Goal: Task Accomplishment & Management: Use online tool/utility

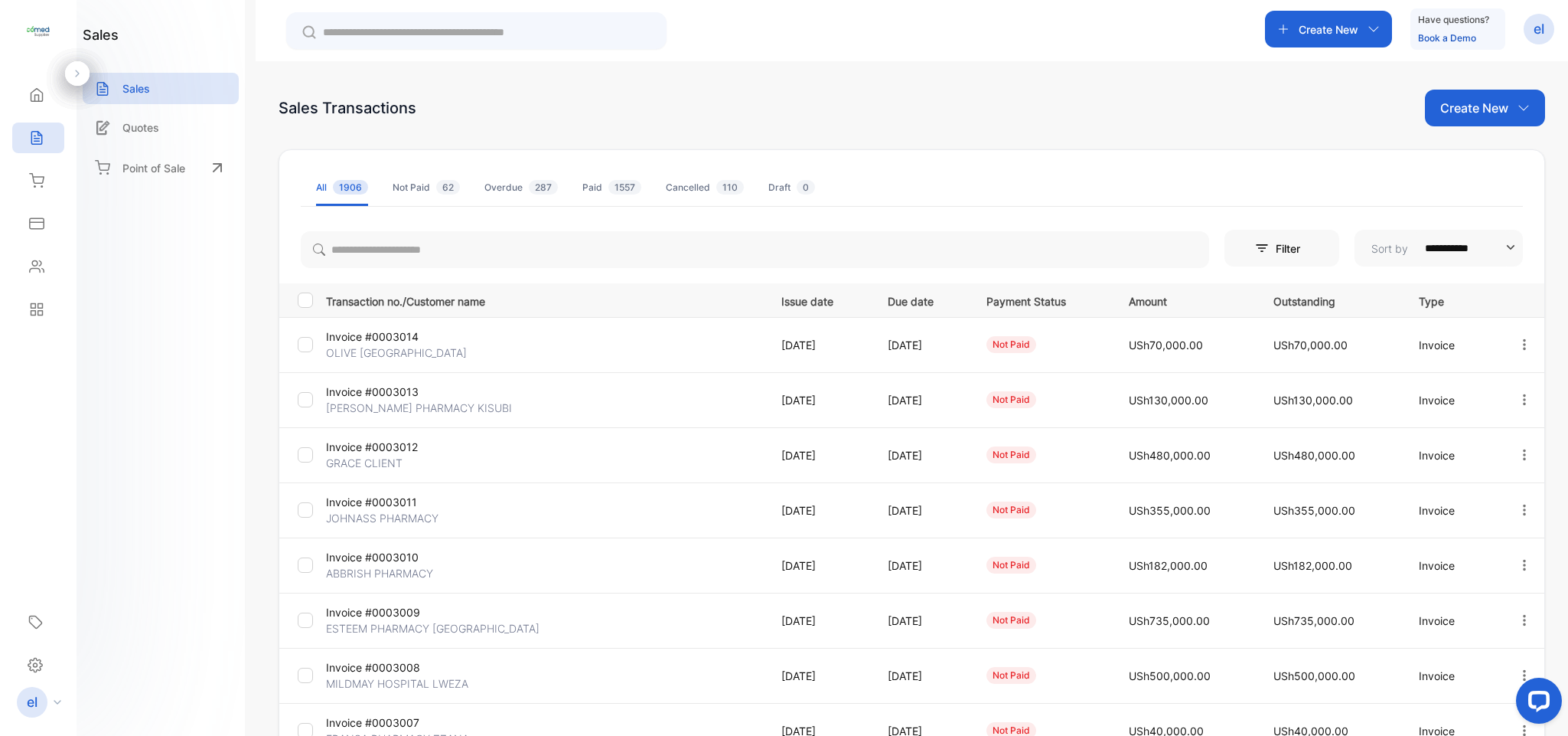
click at [1320, 43] on div "Create New" at bounding box center [1329, 30] width 127 height 37
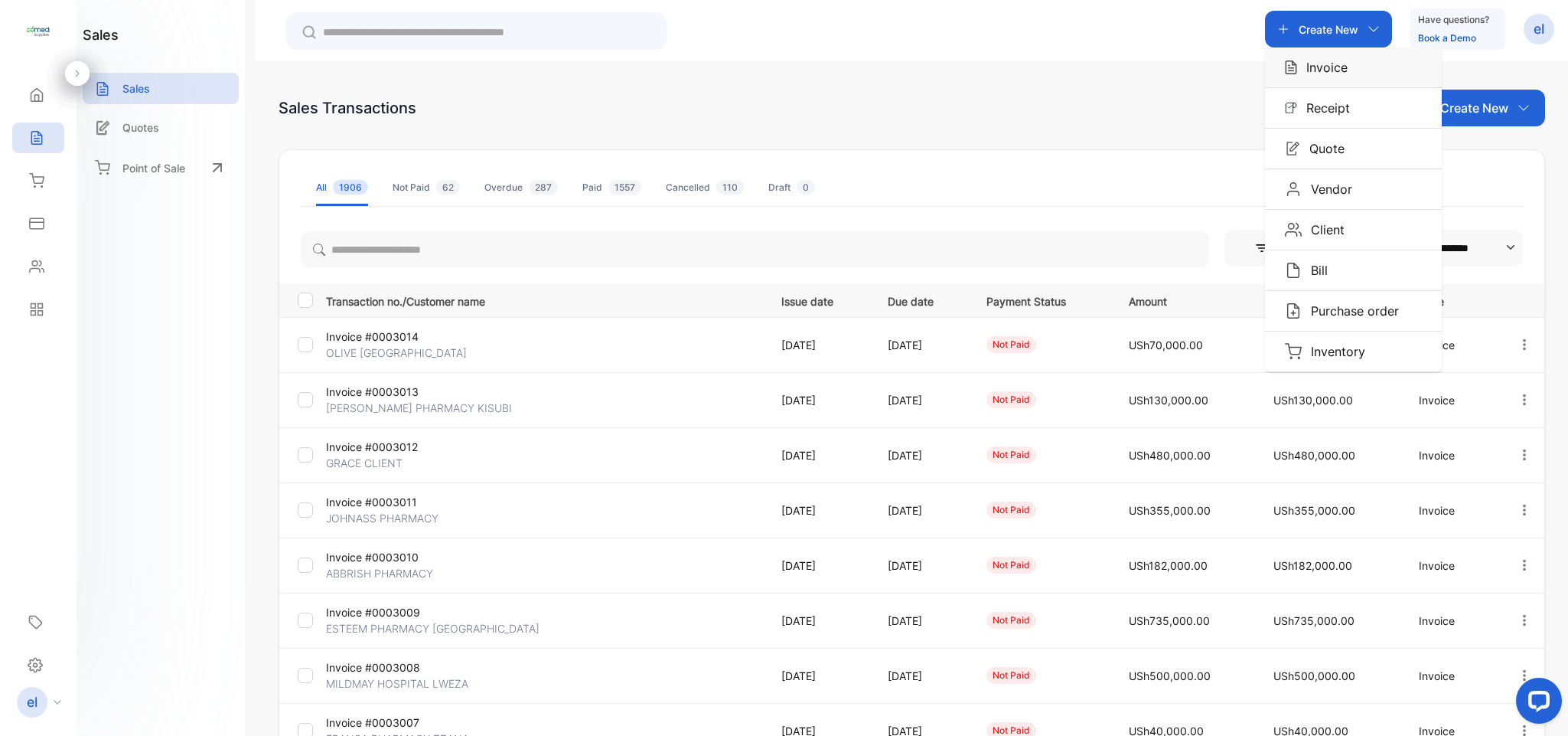
click at [1316, 78] on div "Invoice" at bounding box center [1354, 66] width 177 height 40
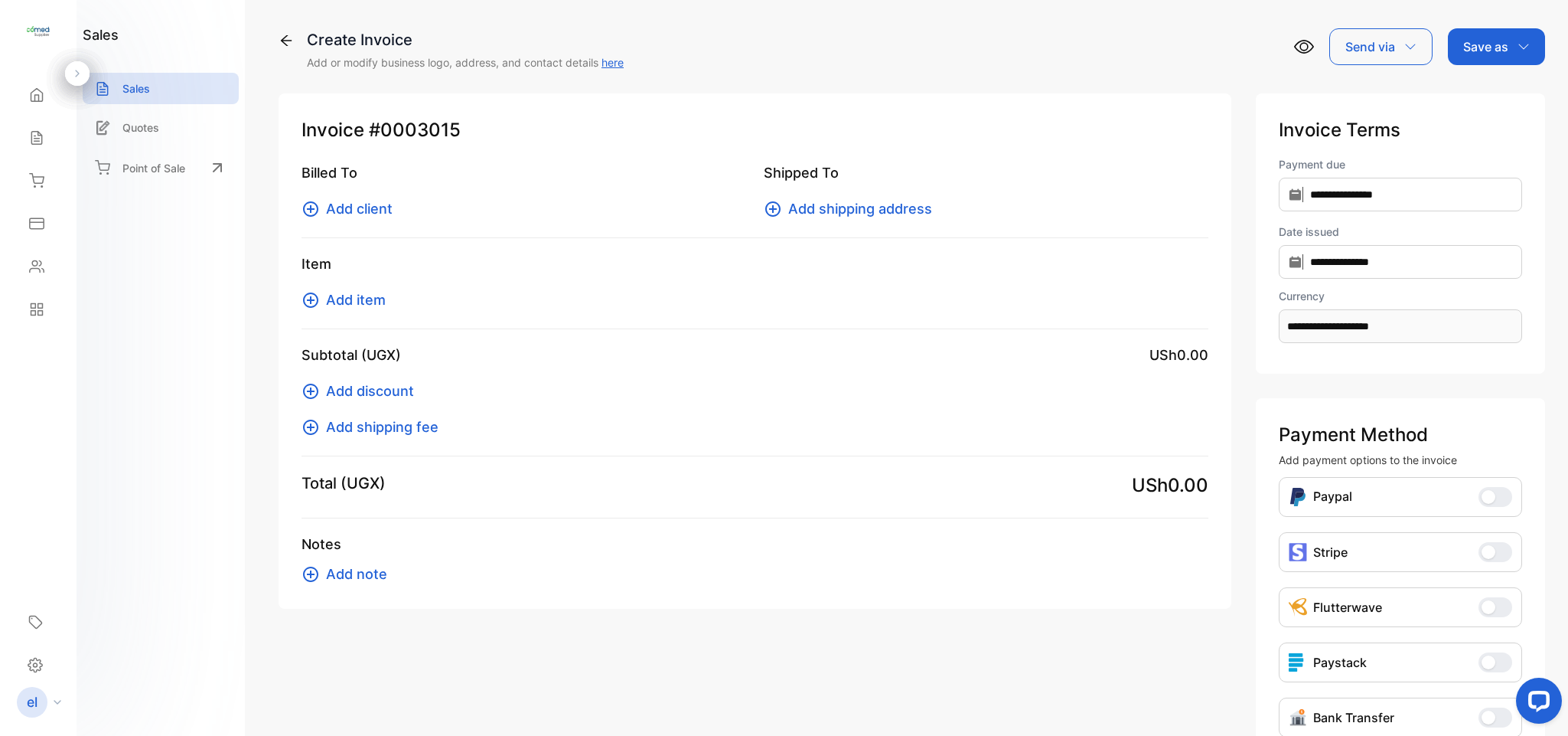
type input "**********"
click at [367, 212] on span "Add client" at bounding box center [359, 209] width 66 height 20
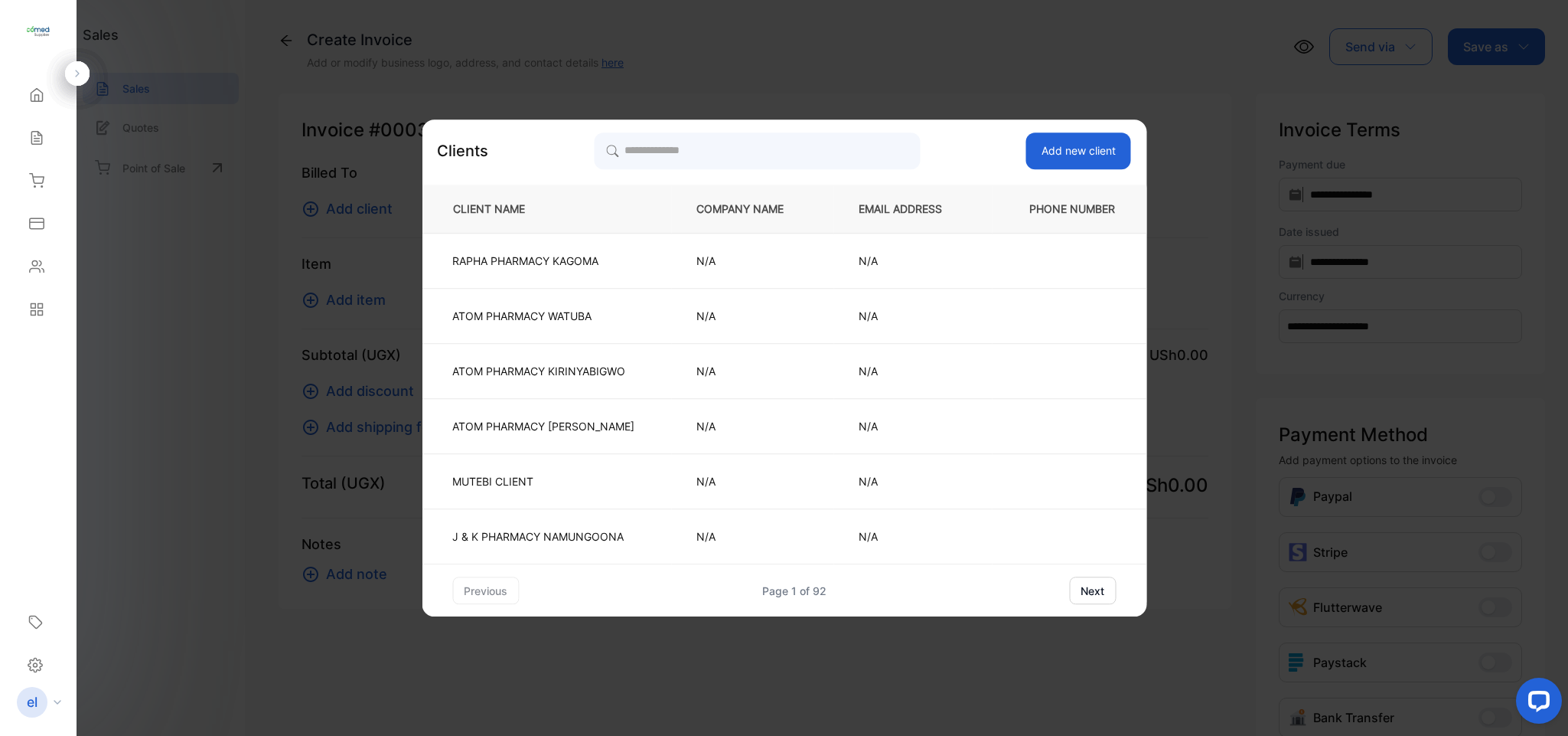
click at [643, 127] on div "Clients Add new client CLIENT NAME COMPANY NAME EMAIL ADDRESS PHONE NUMBER RAPH…" at bounding box center [784, 368] width 724 height 498
click at [650, 143] on input "search" at bounding box center [756, 151] width 326 height 38
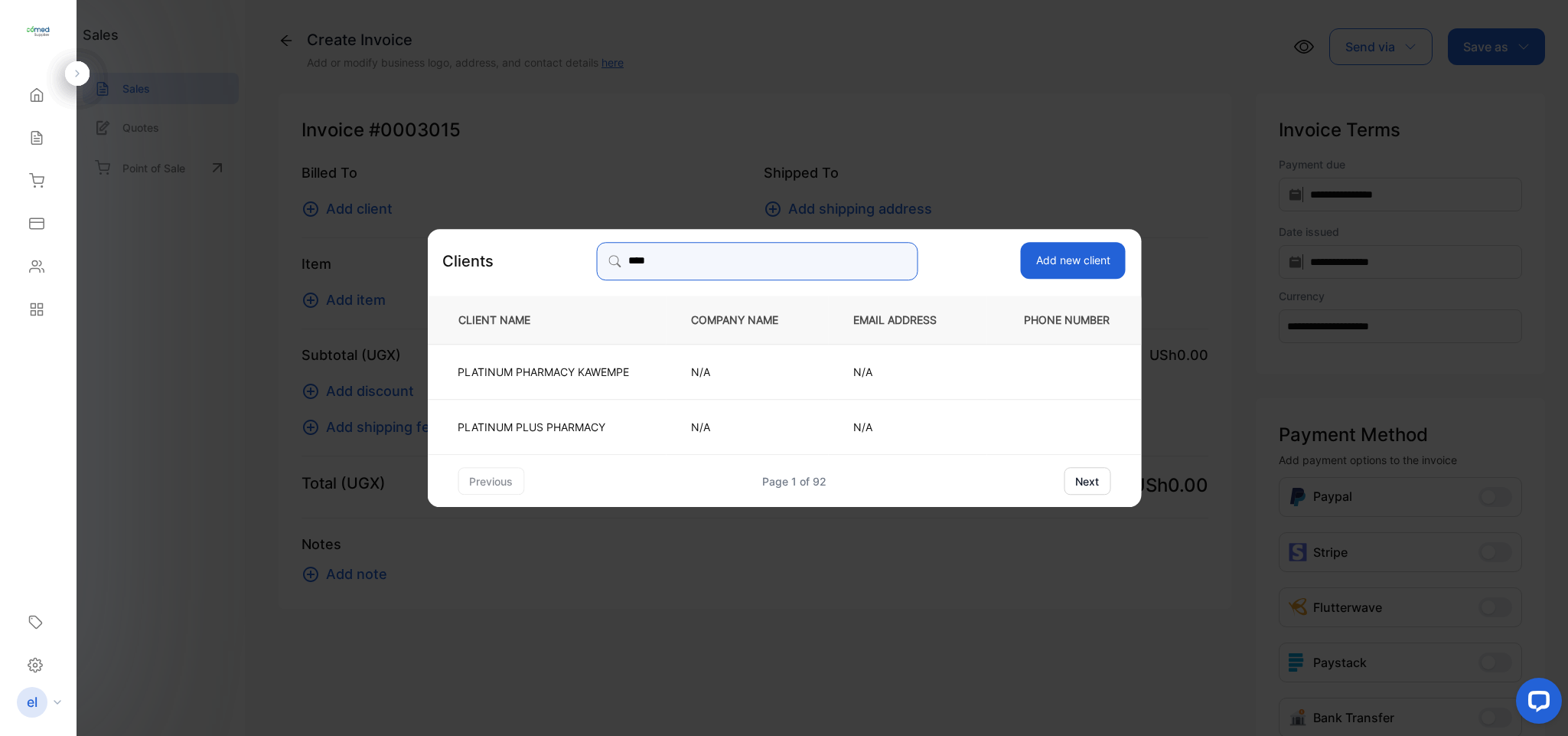
type input "**********"
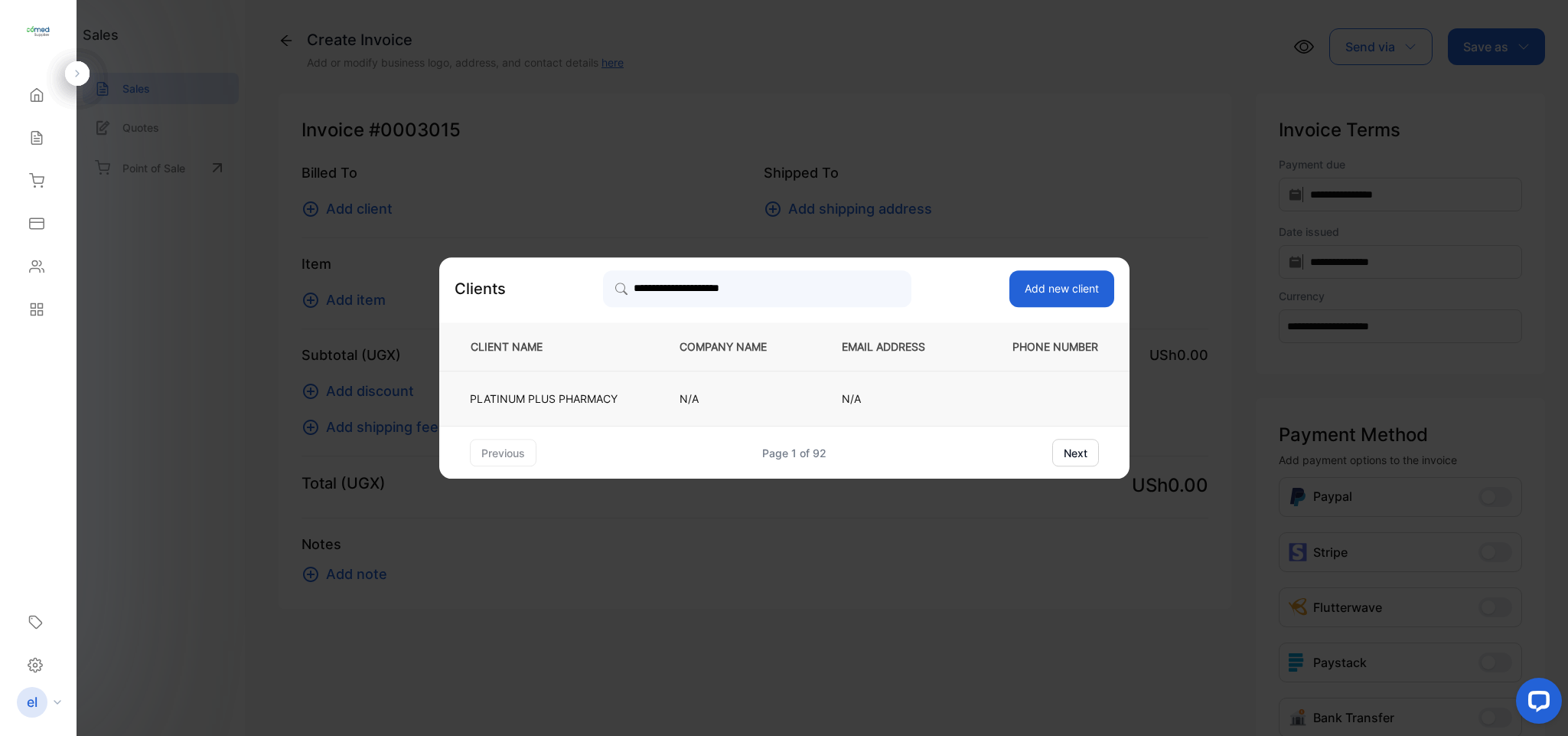
click at [640, 396] on td "PLATINUM PLUS PHARMACY" at bounding box center [546, 399] width 215 height 55
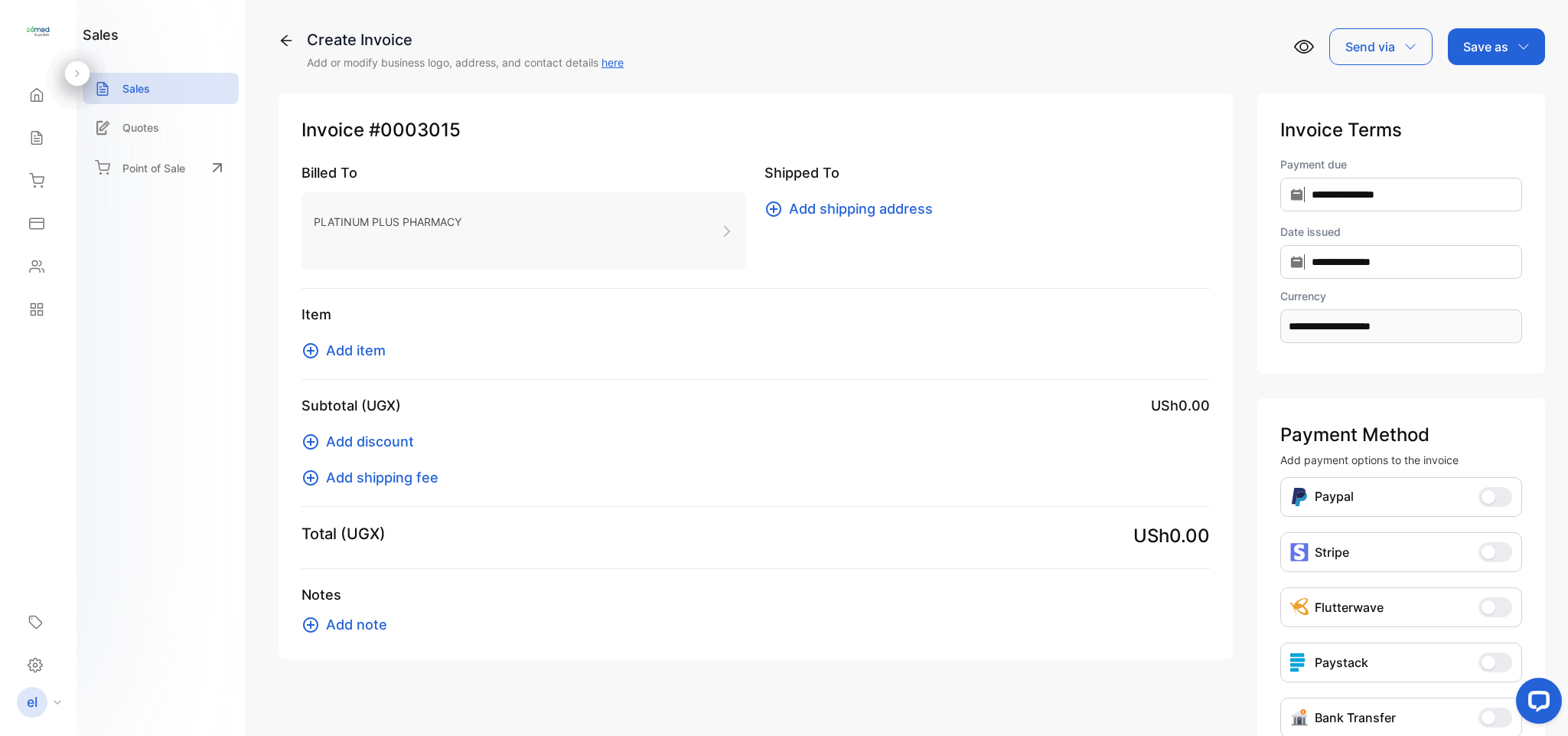
click at [361, 349] on span "Add item" at bounding box center [355, 350] width 60 height 20
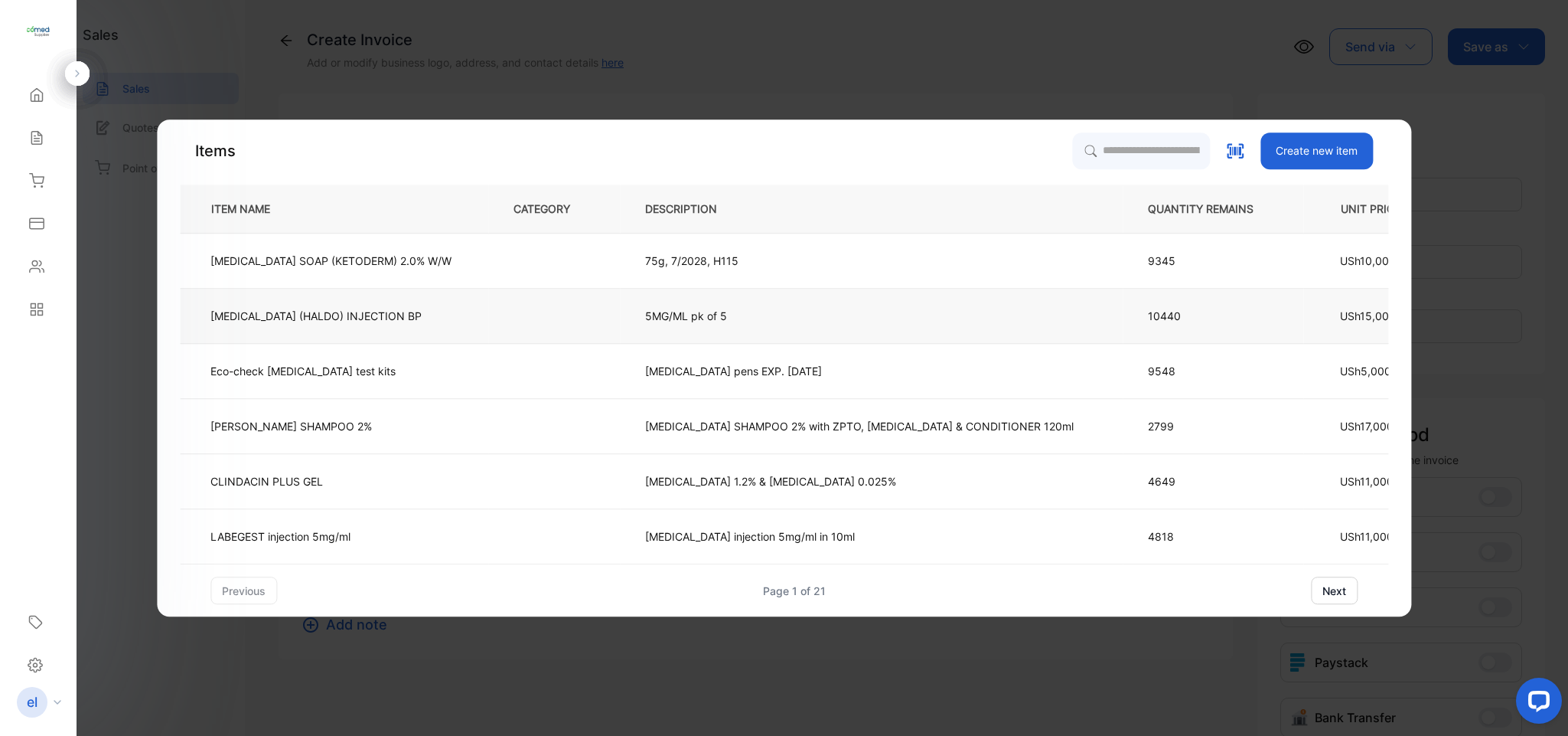
click at [359, 331] on td "[MEDICAL_DATA] (HALDO) INJECTION BP" at bounding box center [334, 317] width 308 height 55
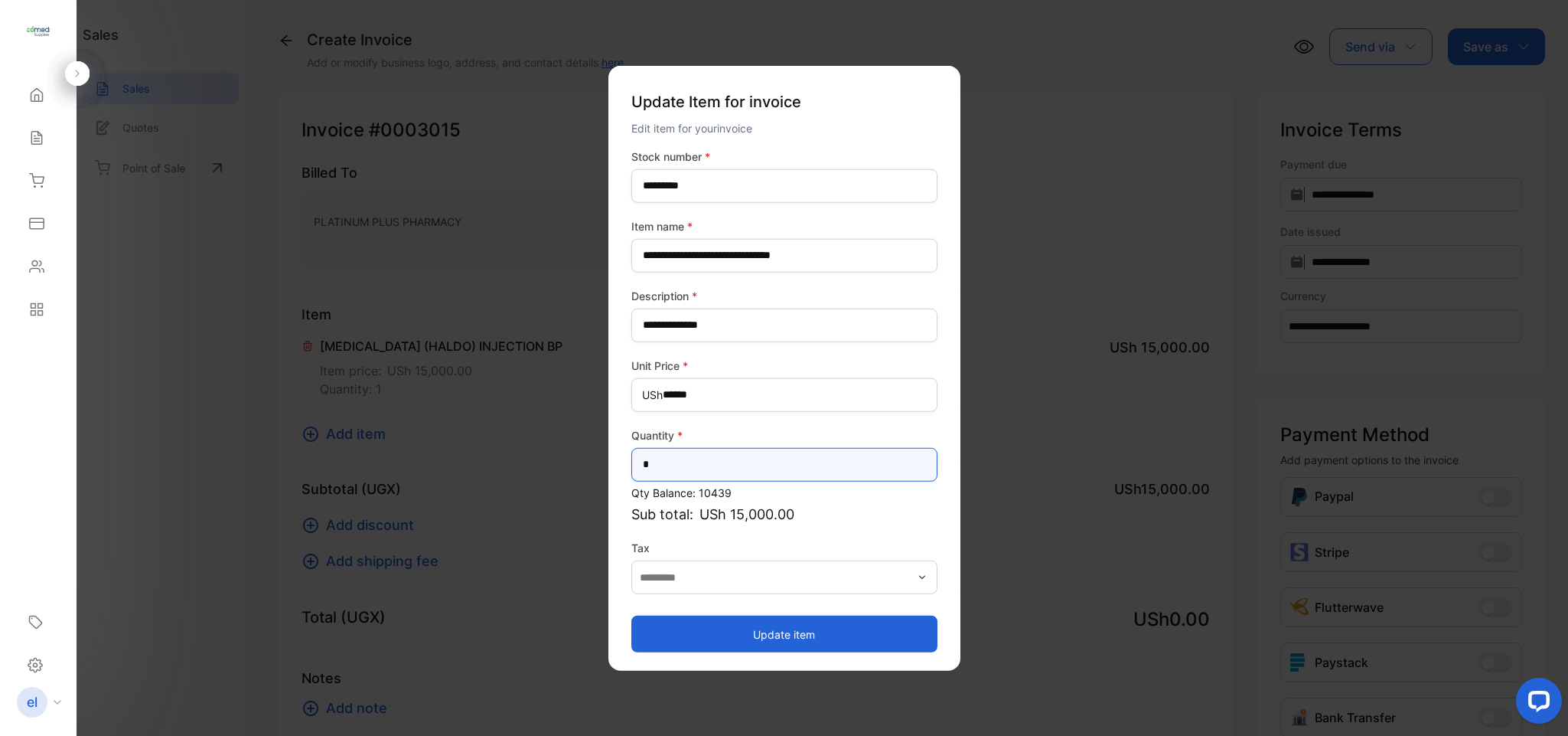
click at [701, 468] on input "*" at bounding box center [784, 464] width 306 height 33
type input "**"
click at [747, 634] on button "Update item" at bounding box center [784, 634] width 306 height 37
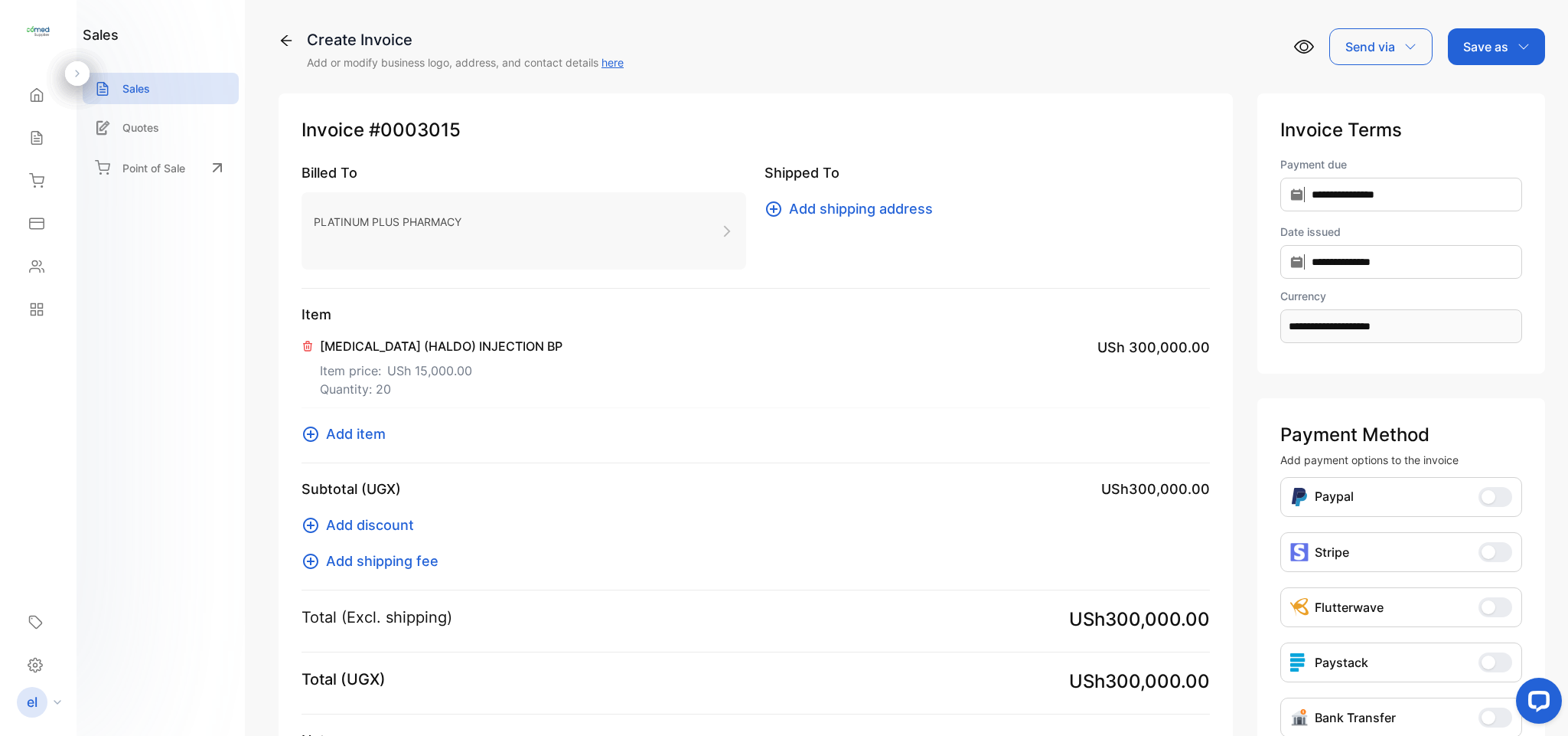
click at [1481, 57] on div "Save as" at bounding box center [1496, 47] width 97 height 37
click at [1479, 88] on div "Invoice" at bounding box center [1492, 97] width 88 height 30
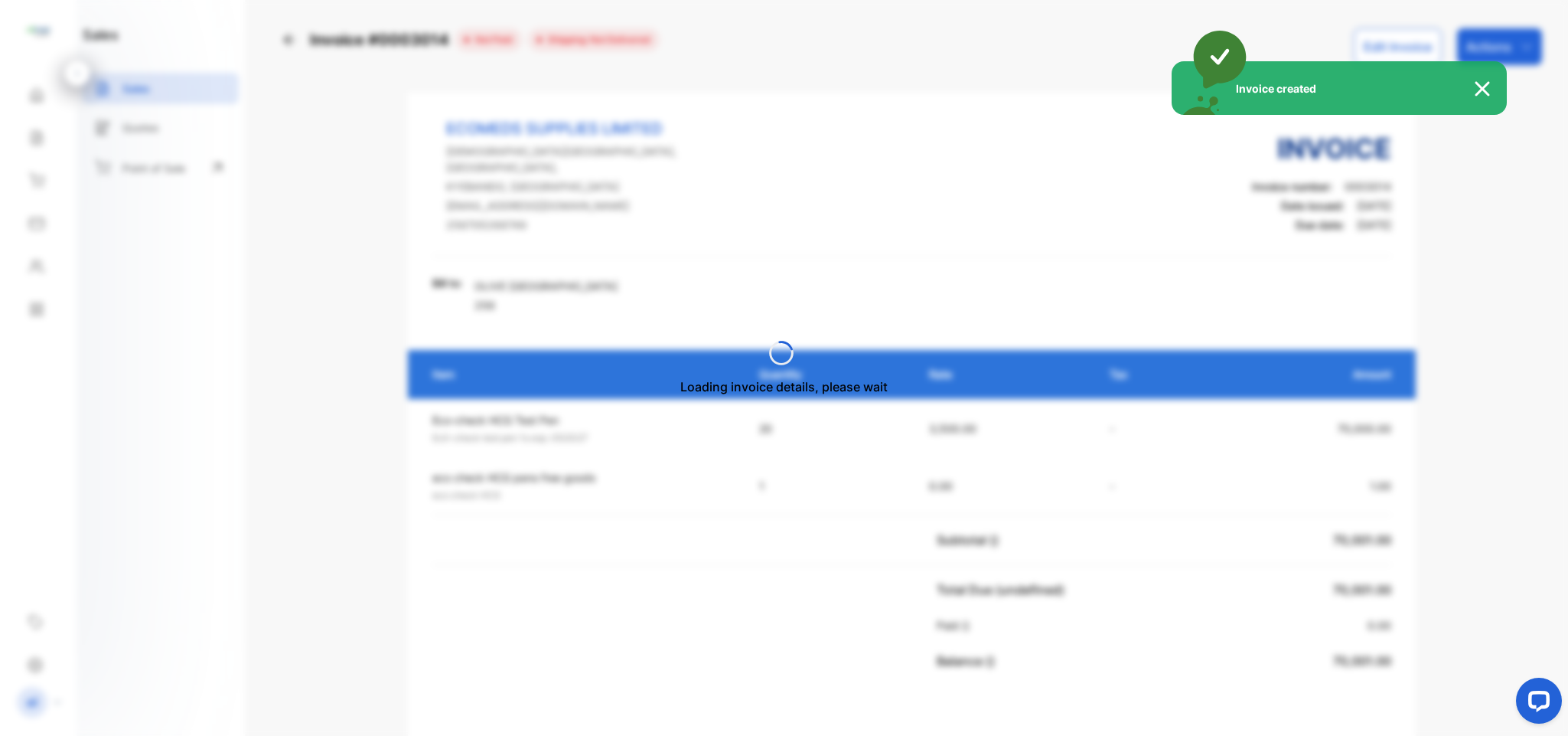
click at [1502, 44] on div "Invoice created" at bounding box center [784, 368] width 1568 height 736
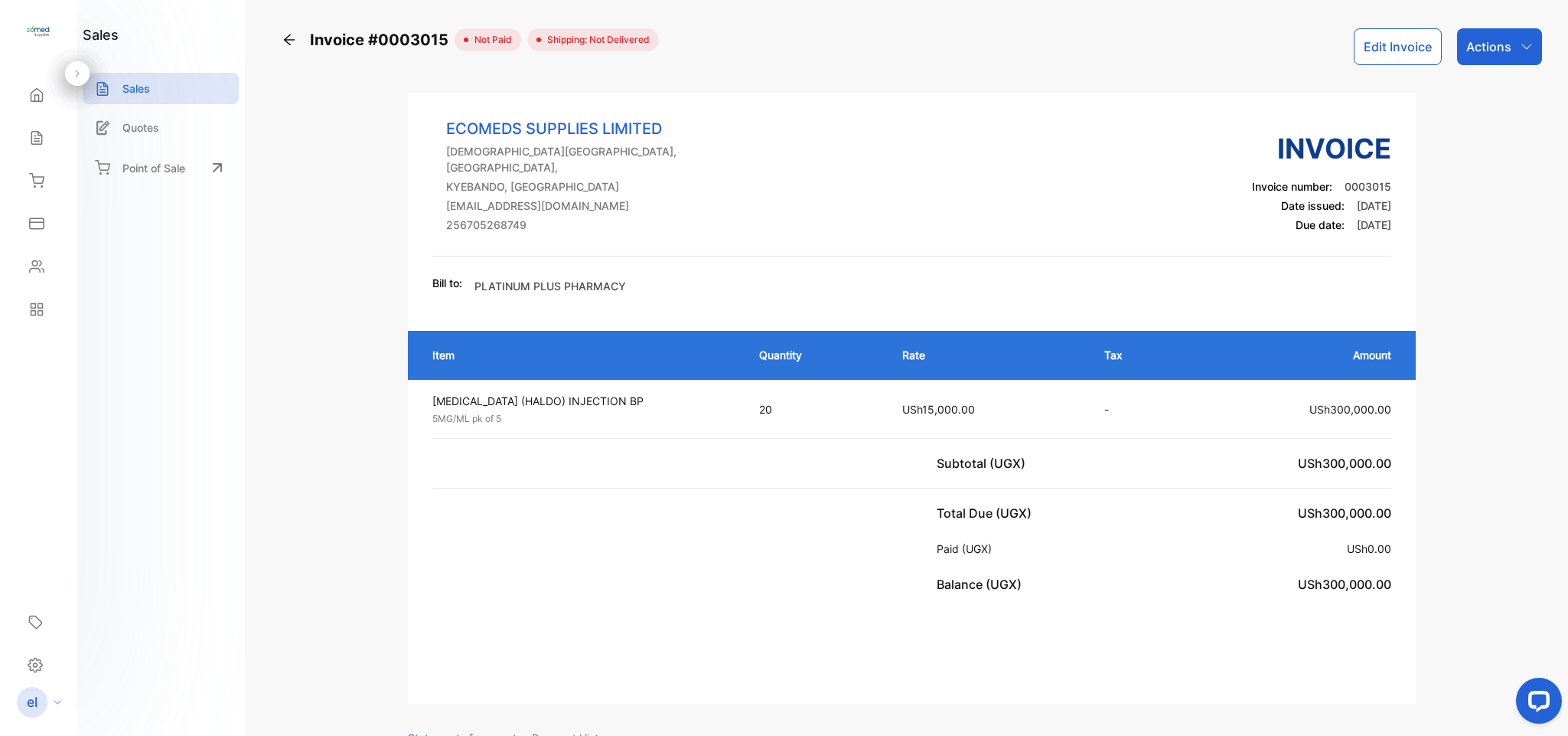
click at [1502, 44] on p "Actions" at bounding box center [1489, 47] width 45 height 18
click at [1452, 404] on div "Print Invoice" at bounding box center [1466, 390] width 150 height 48
click at [1477, 40] on p "Actions" at bounding box center [1489, 47] width 45 height 18
click at [1503, 393] on div "Print Invoice" at bounding box center [1466, 386] width 150 height 30
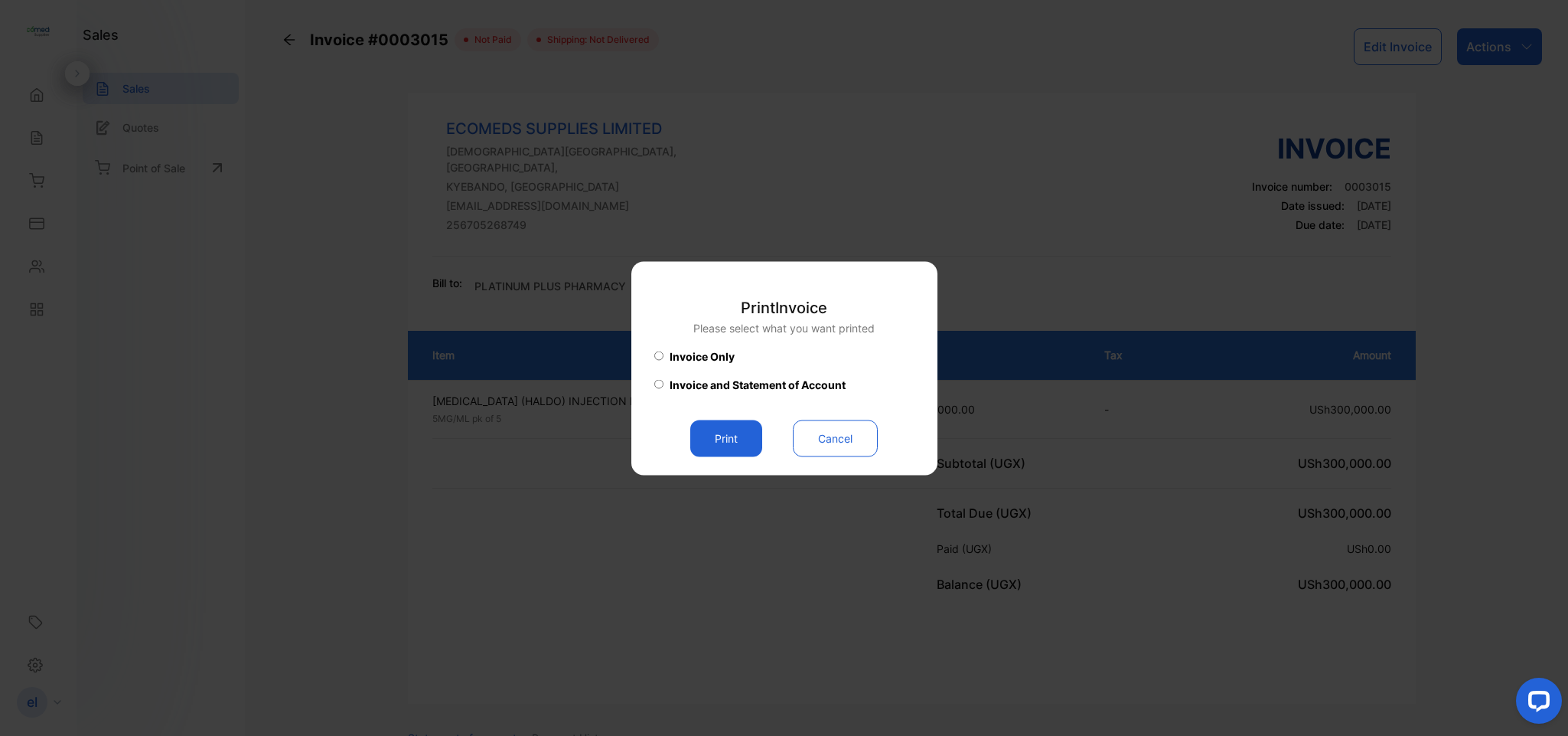
click at [731, 424] on button "Print" at bounding box center [726, 438] width 72 height 37
